Goal: Information Seeking & Learning: Learn about a topic

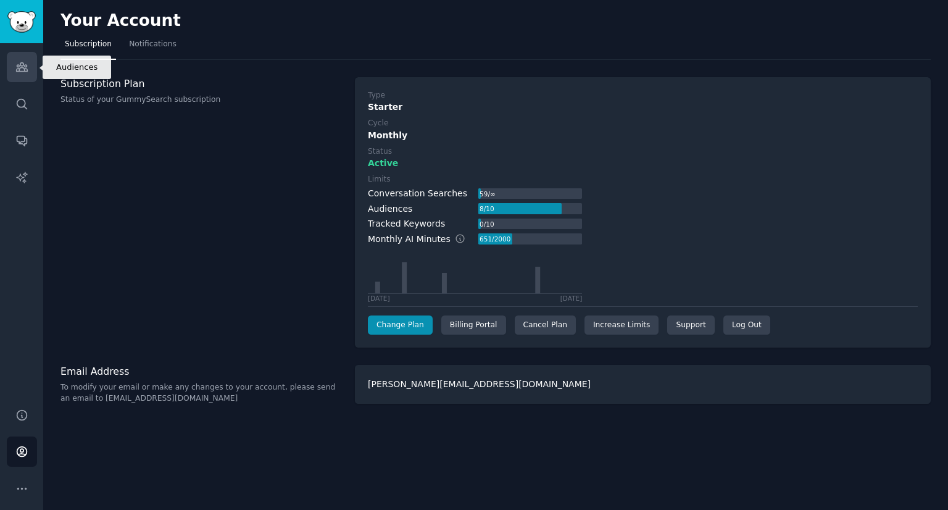
click at [20, 59] on link "Audiences" at bounding box center [22, 67] width 30 height 30
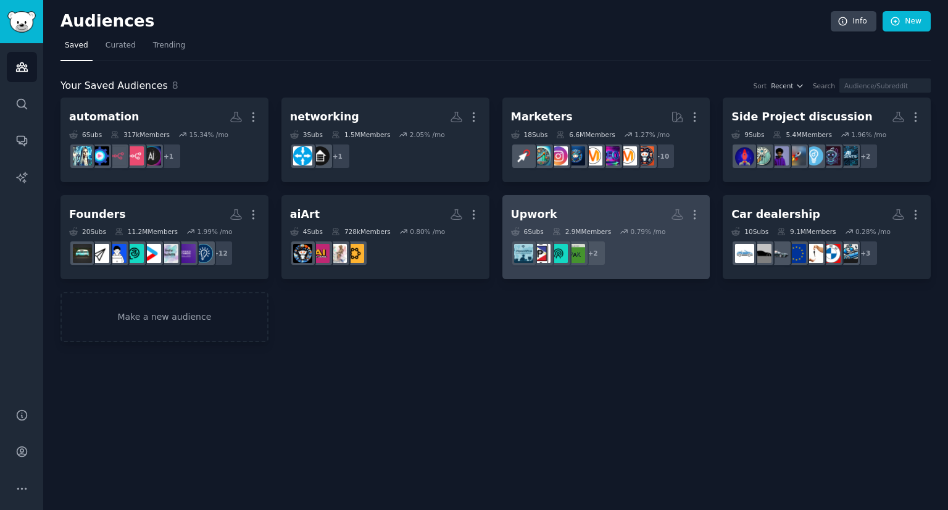
click at [642, 215] on h2 "Upwork More" at bounding box center [606, 215] width 191 height 22
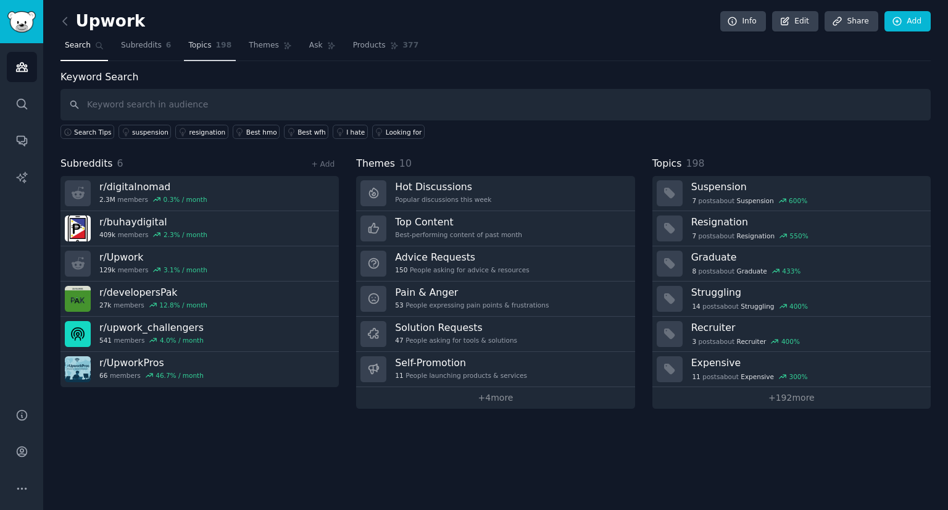
click at [194, 47] on span "Topics" at bounding box center [199, 45] width 23 height 11
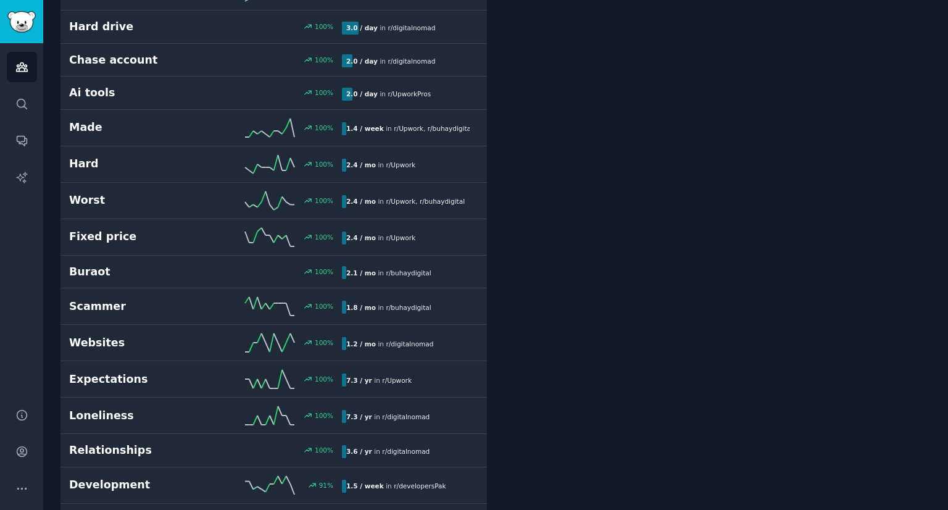
scroll to position [1308, 0]
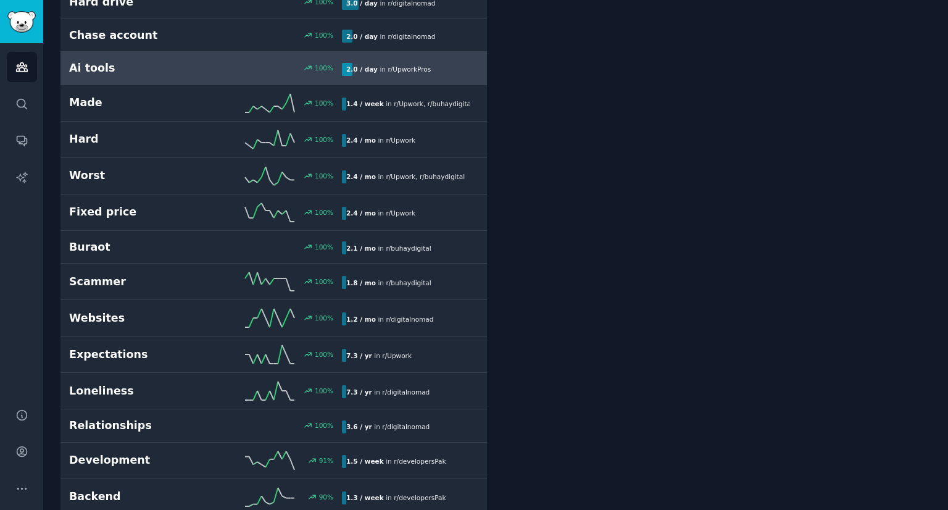
click at [149, 61] on h2 "Ai tools" at bounding box center [137, 67] width 136 height 15
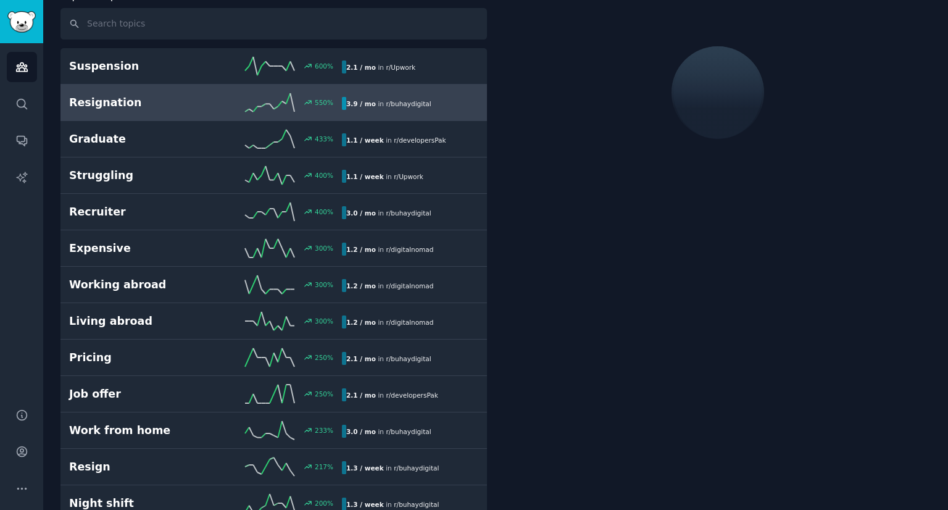
scroll to position [68, 0]
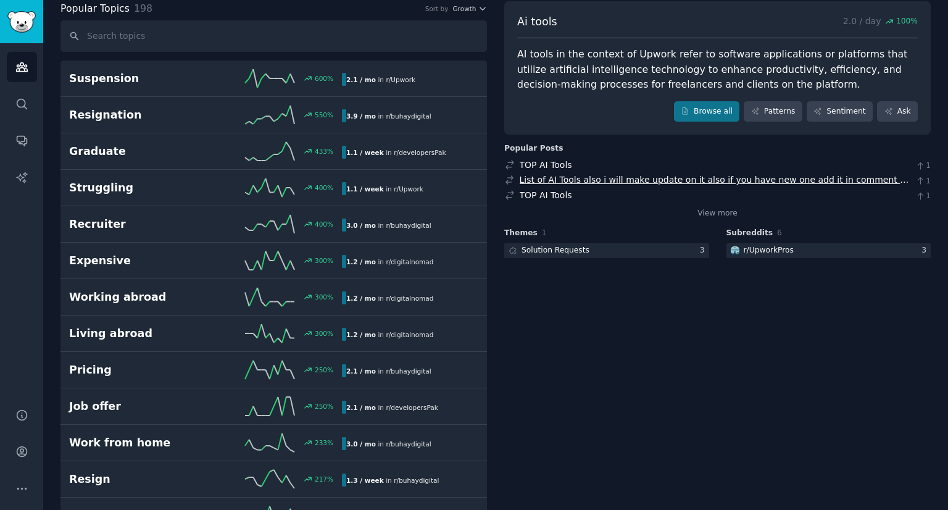
click at [610, 181] on link "List of AI Tools also i will make update on it also if you have new one add it …" at bounding box center [713, 186] width 389 height 23
click at [550, 167] on link "TOP AI Tools" at bounding box center [545, 165] width 52 height 10
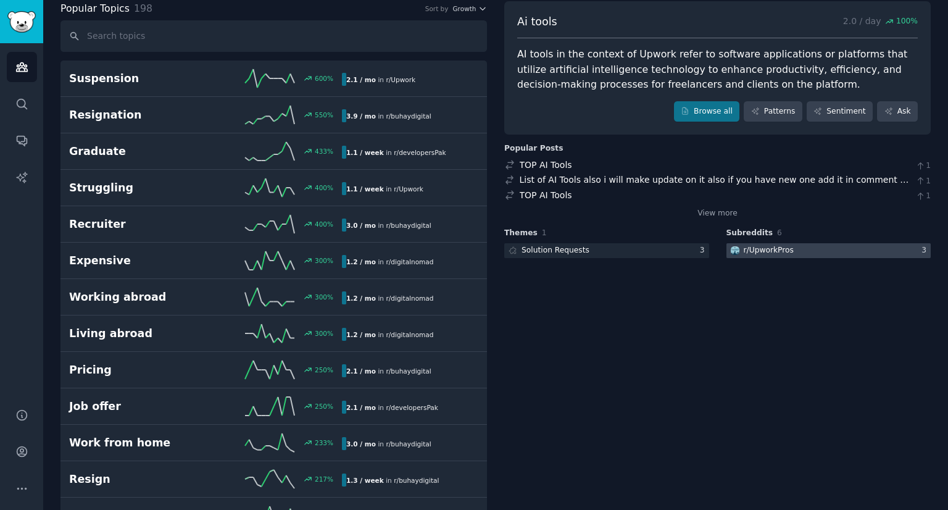
click at [740, 249] on div "r/ UpworkPros" at bounding box center [761, 250] width 70 height 15
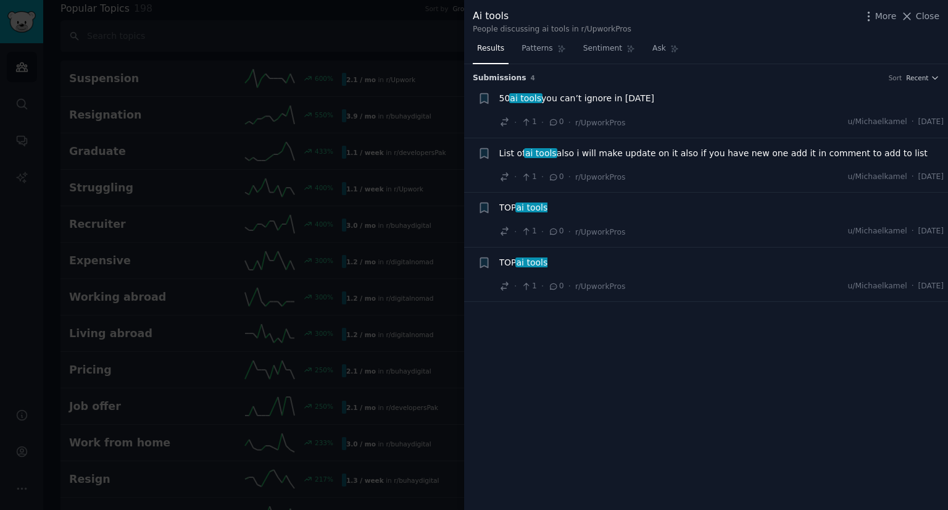
click at [614, 97] on span "50 ai tools you can’t ignore in [DATE]" at bounding box center [576, 98] width 155 height 13
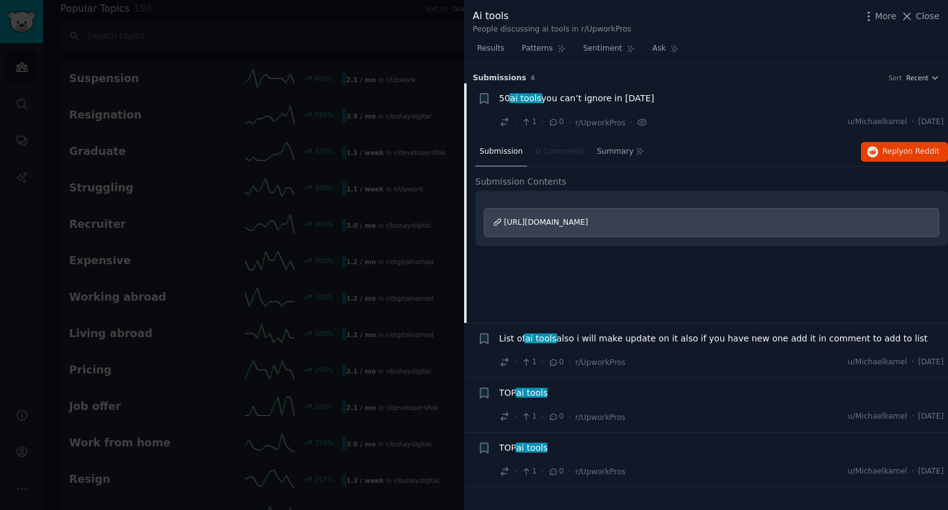
click at [588, 218] on span "[URL][DOMAIN_NAME]" at bounding box center [546, 222] width 84 height 9
